Goal: Find specific page/section: Find specific page/section

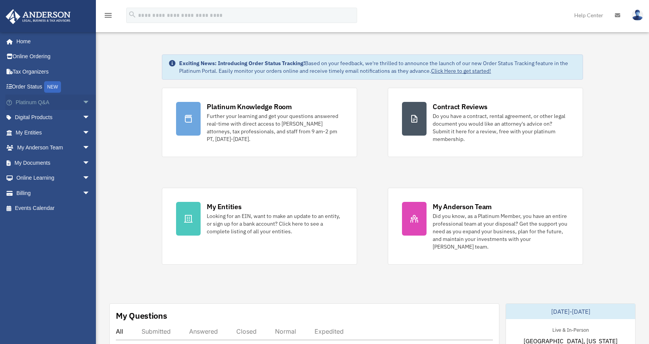
click at [82, 102] on span "arrow_drop_down" at bounding box center [89, 103] width 15 height 16
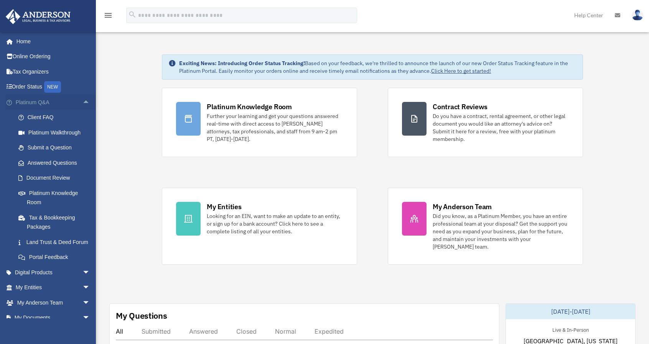
click at [28, 100] on link "Platinum Q&A arrow_drop_up" at bounding box center [53, 102] width 96 height 15
click at [82, 105] on span "arrow_drop_up" at bounding box center [89, 103] width 15 height 16
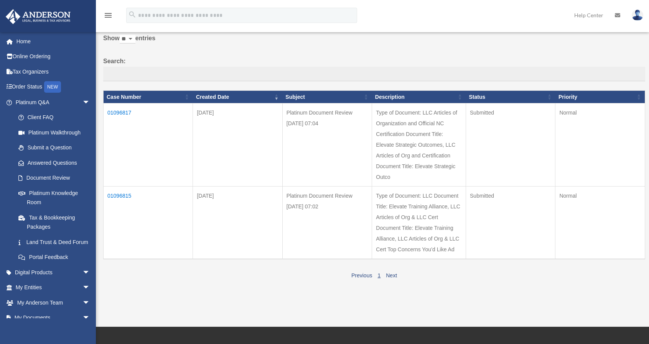
scroll to position [38, 0]
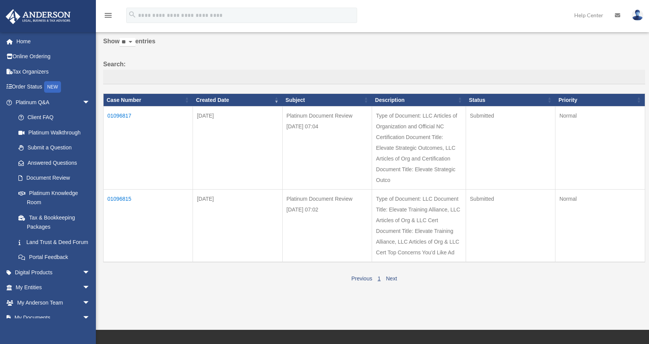
click at [619, 16] on icon at bounding box center [617, 15] width 5 height 5
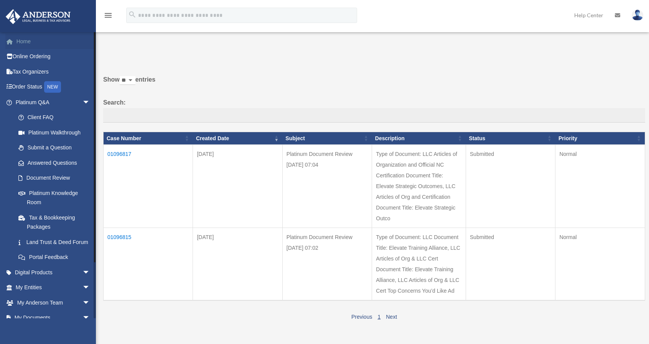
click at [31, 46] on link "Home" at bounding box center [53, 41] width 96 height 15
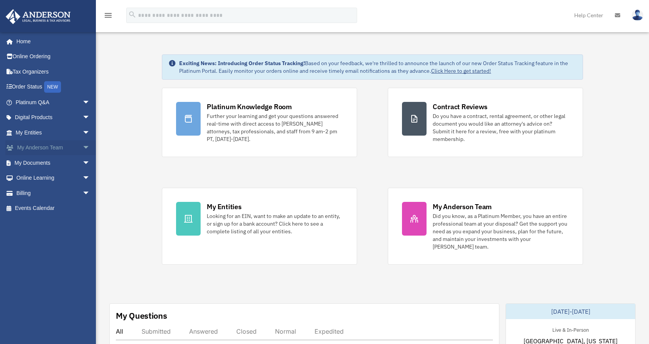
click at [82, 147] on span "arrow_drop_down" at bounding box center [89, 148] width 15 height 16
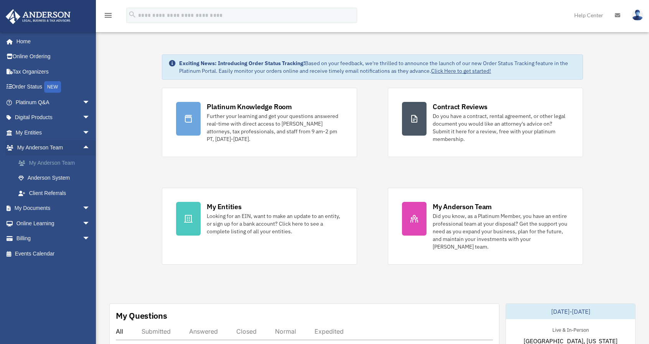
click at [67, 164] on link "My Anderson Team" at bounding box center [56, 162] width 91 height 15
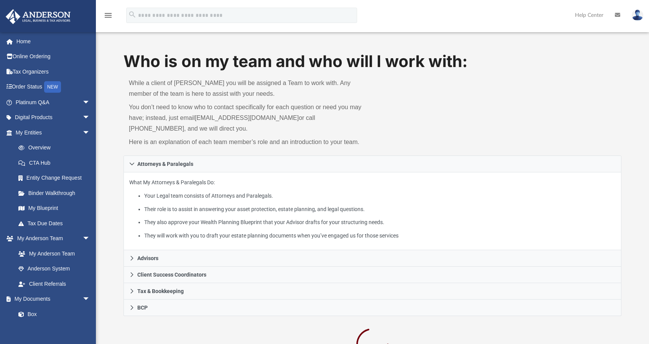
click at [375, 112] on div "Who is on my team and who will I work with: While a client of Anderson you will…" at bounding box center [372, 103] width 498 height 106
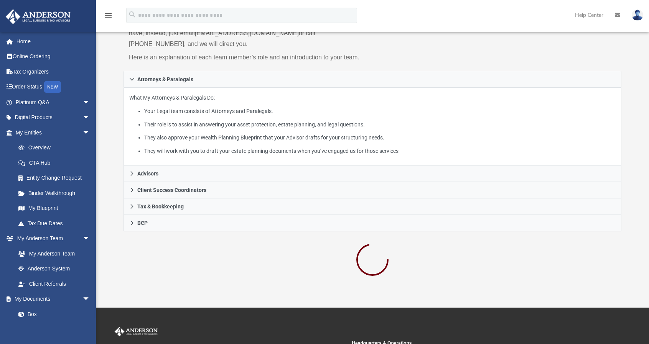
scroll to position [184, 0]
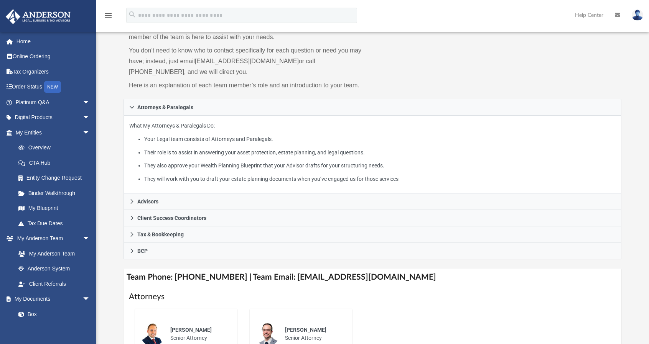
scroll to position [192, 0]
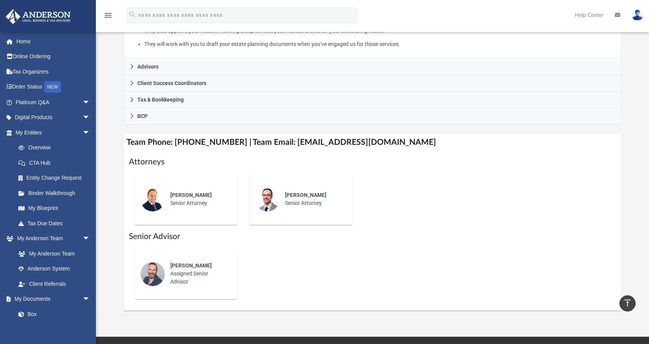
click at [193, 270] on div "[PERSON_NAME] Assigned Senior Advisor" at bounding box center [198, 274] width 67 height 35
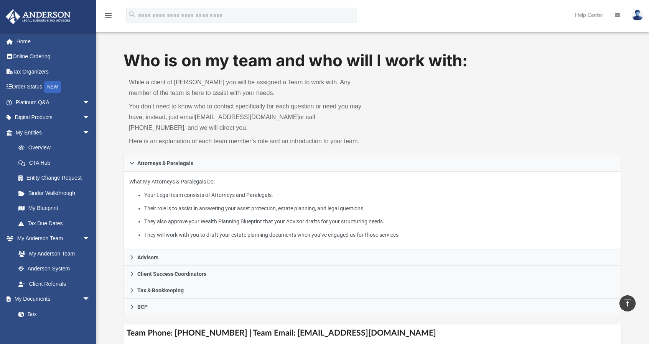
scroll to position [0, 0]
